Goal: Check status: Check status

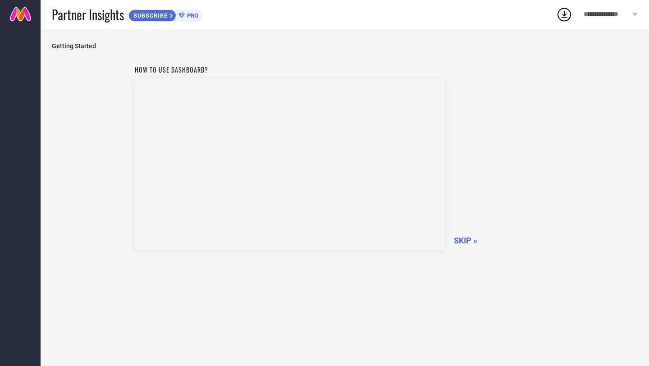
click at [468, 240] on span "SKIP »" at bounding box center [465, 240] width 23 height 9
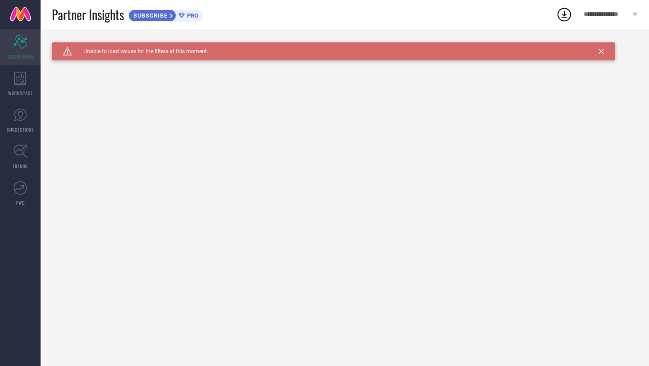
click at [21, 64] on div "Scorecard SCORECARDS" at bounding box center [20, 47] width 41 height 36
click at [18, 76] on icon at bounding box center [20, 79] width 13 height 14
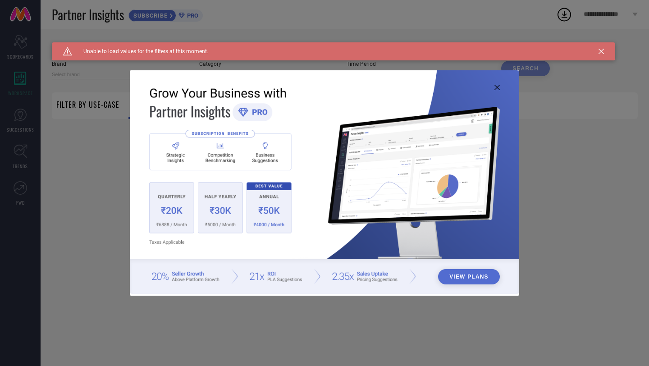
type input "1 STOP FASHION"
type input "All"
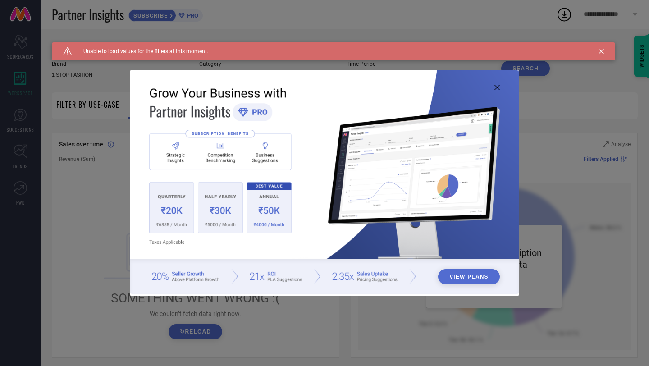
click at [496, 88] on icon at bounding box center [496, 87] width 5 height 5
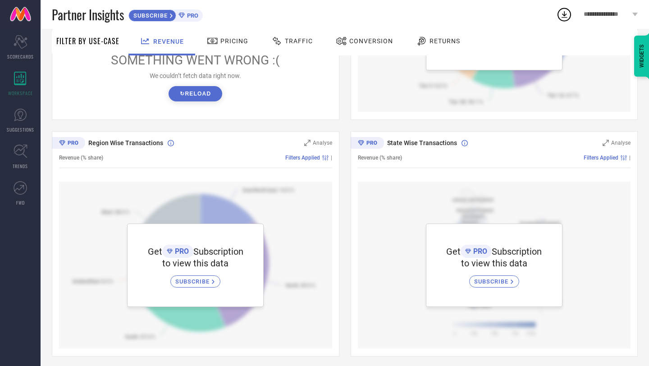
scroll to position [237, 0]
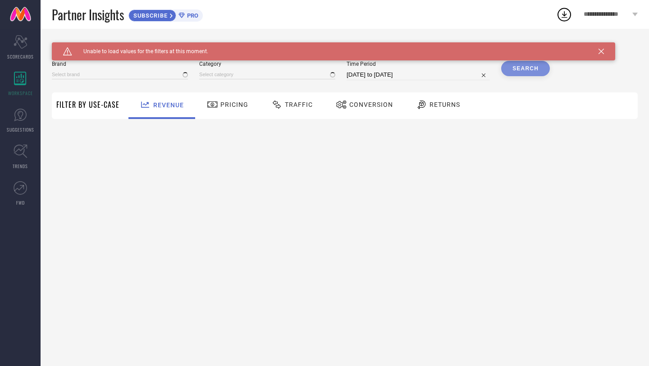
type input "1 STOP FASHION"
type input "All"
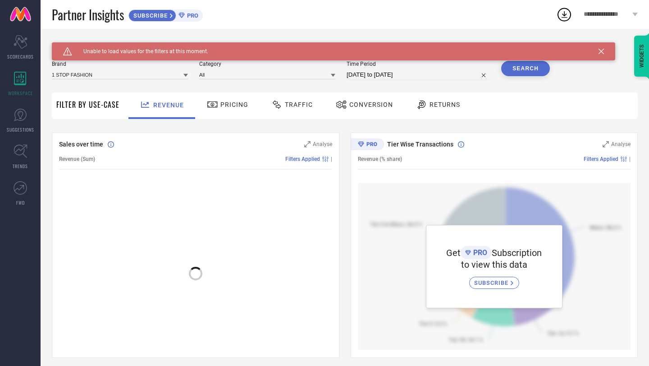
click at [604, 16] on span "**********" at bounding box center [606, 15] width 46 height 8
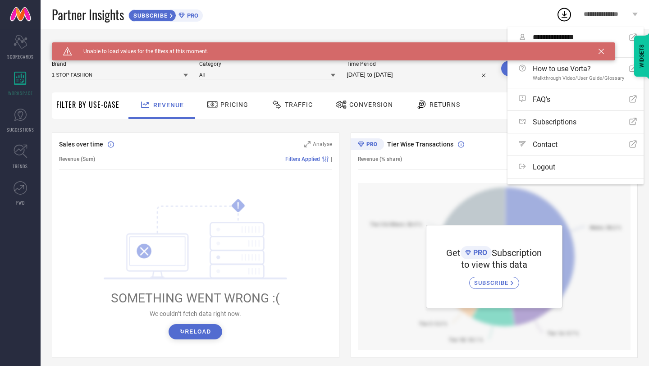
click at [467, 26] on div "Partner Insights SUBSCRIBE PRO" at bounding box center [304, 14] width 504 height 29
